Goal: Entertainment & Leisure: Browse casually

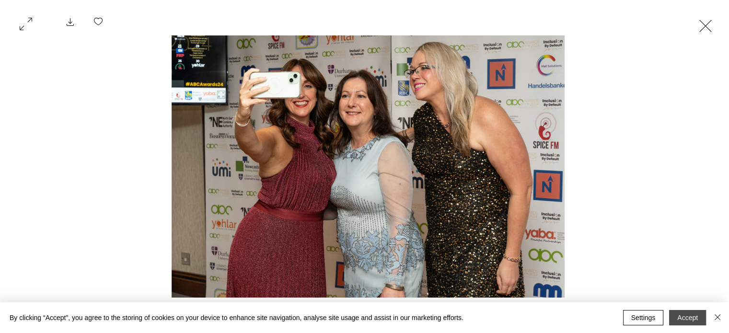
click at [681, 317] on button "Accept" at bounding box center [688, 317] width 37 height 15
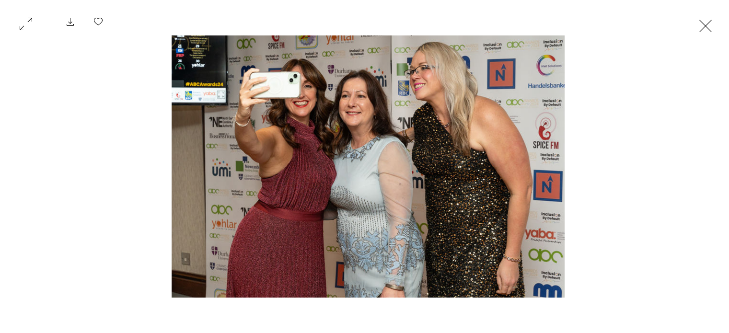
click at [307, 133] on img "Gallery item, detailed view" at bounding box center [369, 166] width 394 height 262
click at [704, 32] on button "Exit expand mode" at bounding box center [706, 24] width 18 height 21
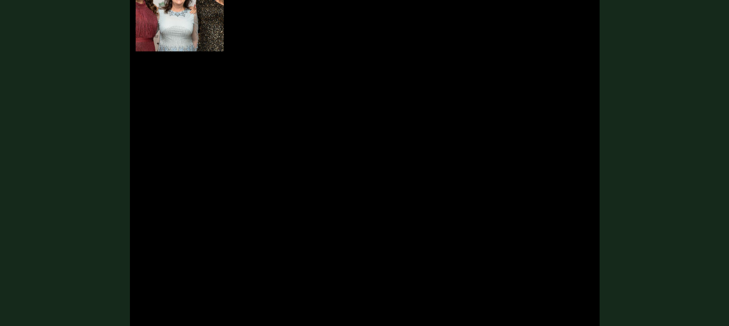
scroll to position [719, 0]
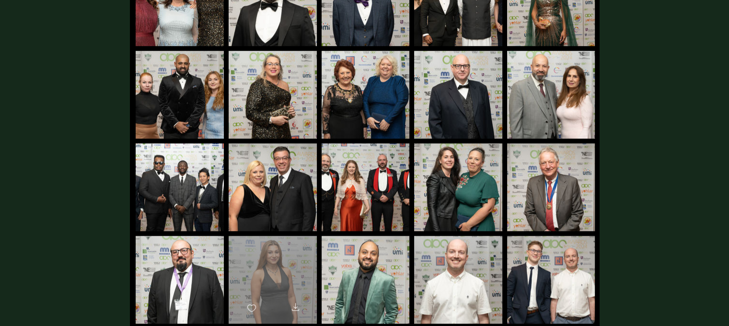
click at [280, 278] on div "main content" at bounding box center [273, 275] width 88 height 79
